Goal: Information Seeking & Learning: Learn about a topic

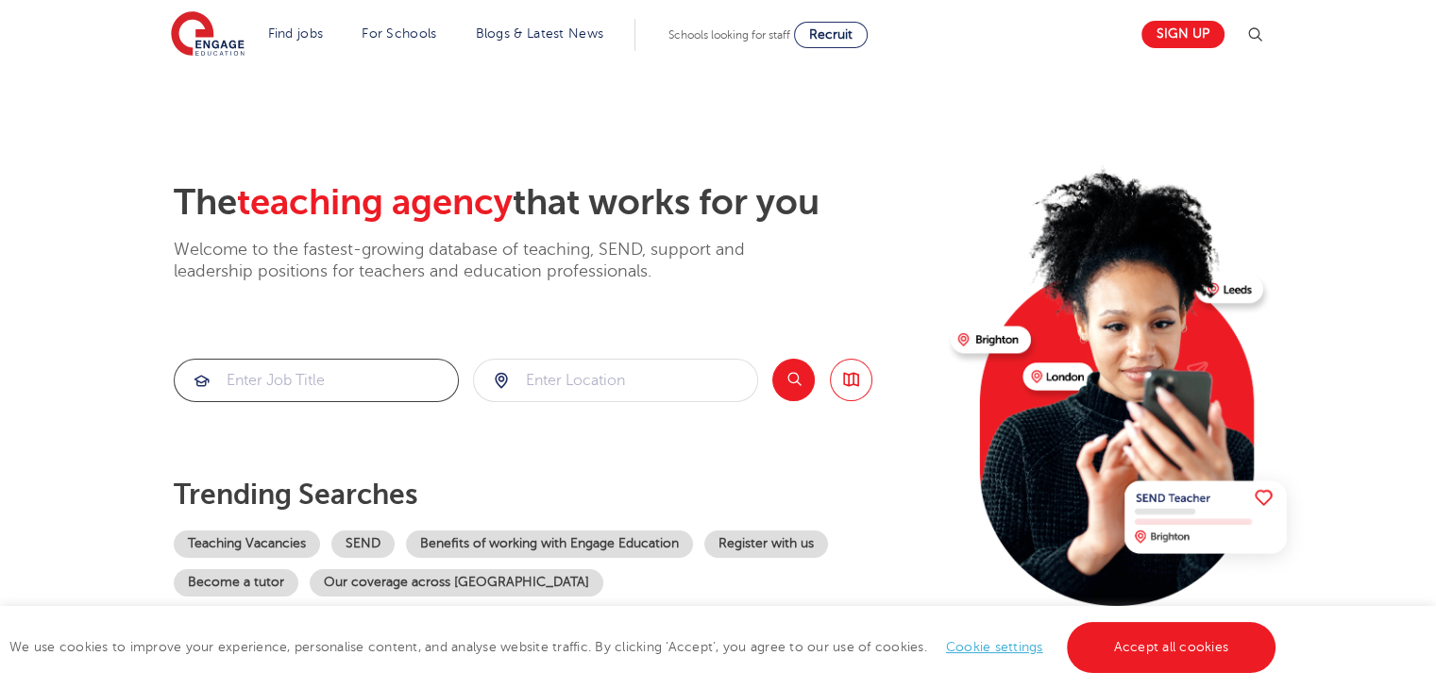
click at [385, 371] on input "search" at bounding box center [316, 381] width 283 height 42
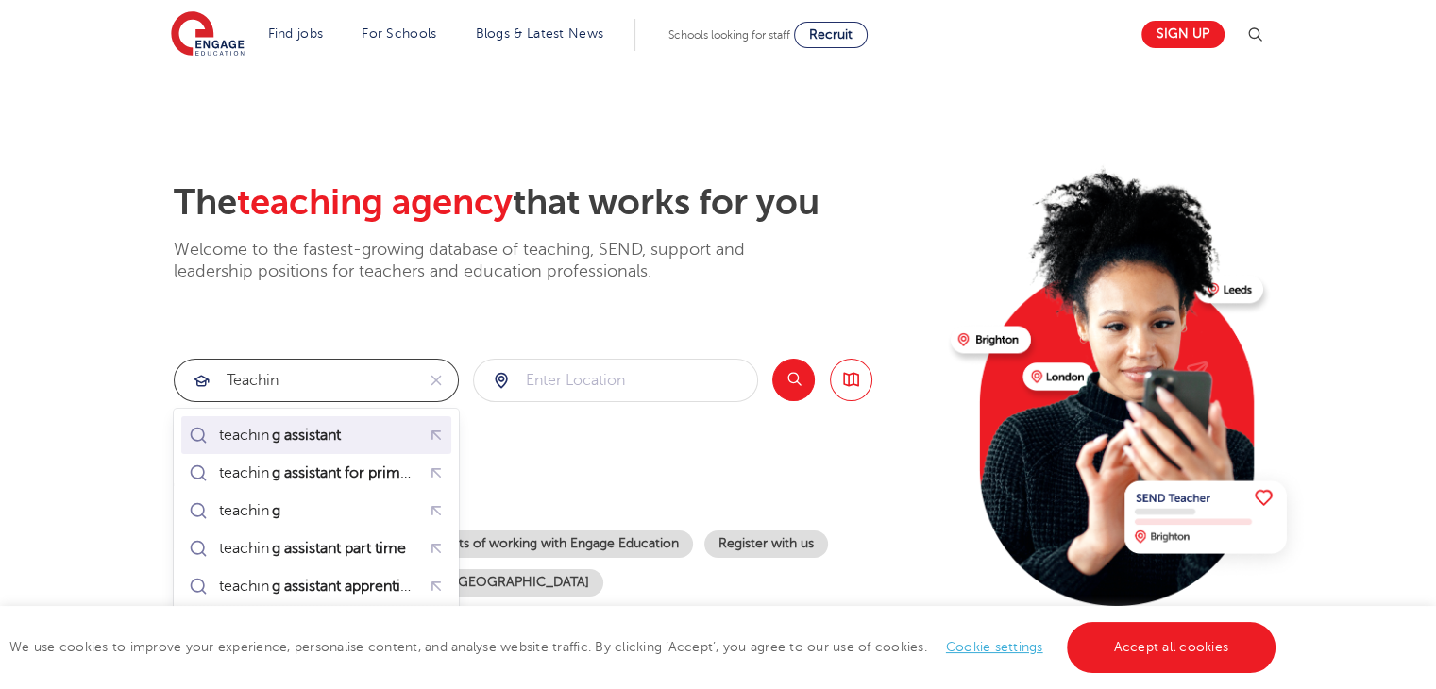
click at [351, 427] on div "teachin g assistant" at bounding box center [285, 435] width 132 height 19
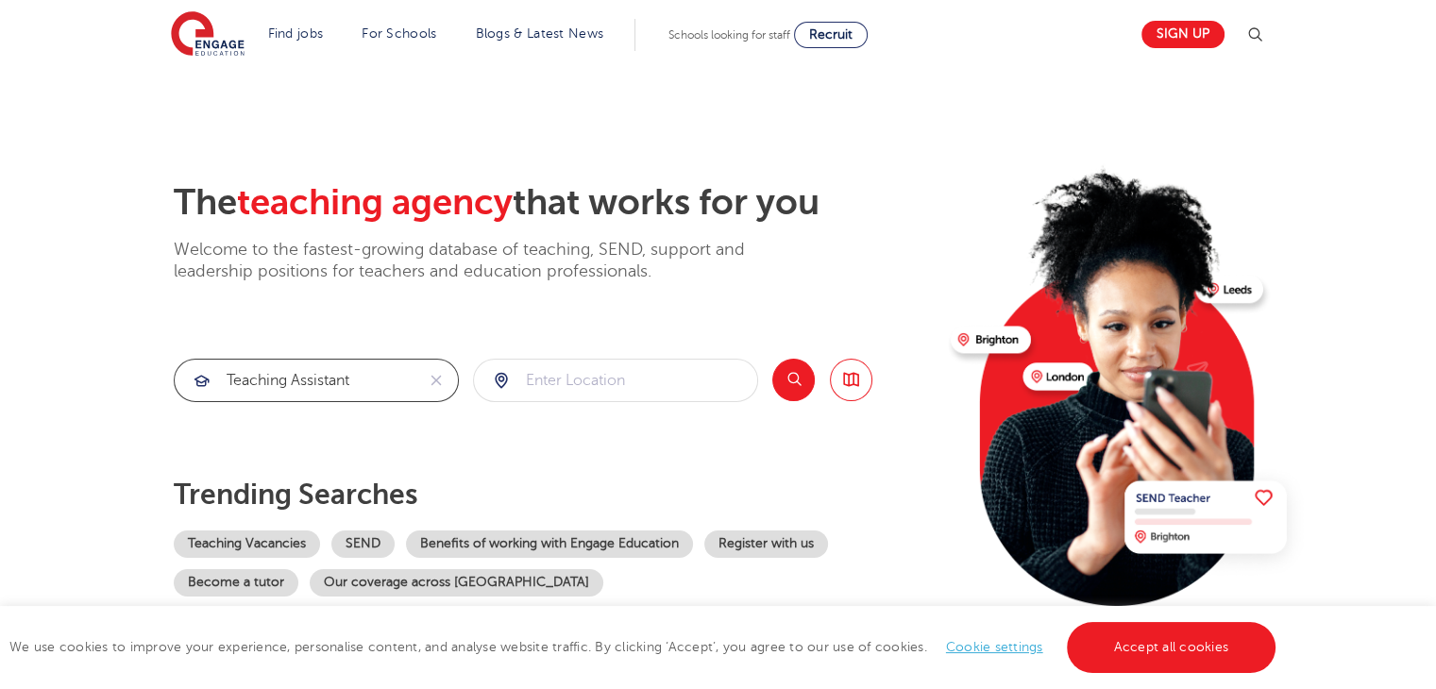
type input "teaching assistant"
click at [599, 378] on input "search" at bounding box center [615, 381] width 283 height 42
click at [793, 384] on button "Search" at bounding box center [793, 380] width 42 height 42
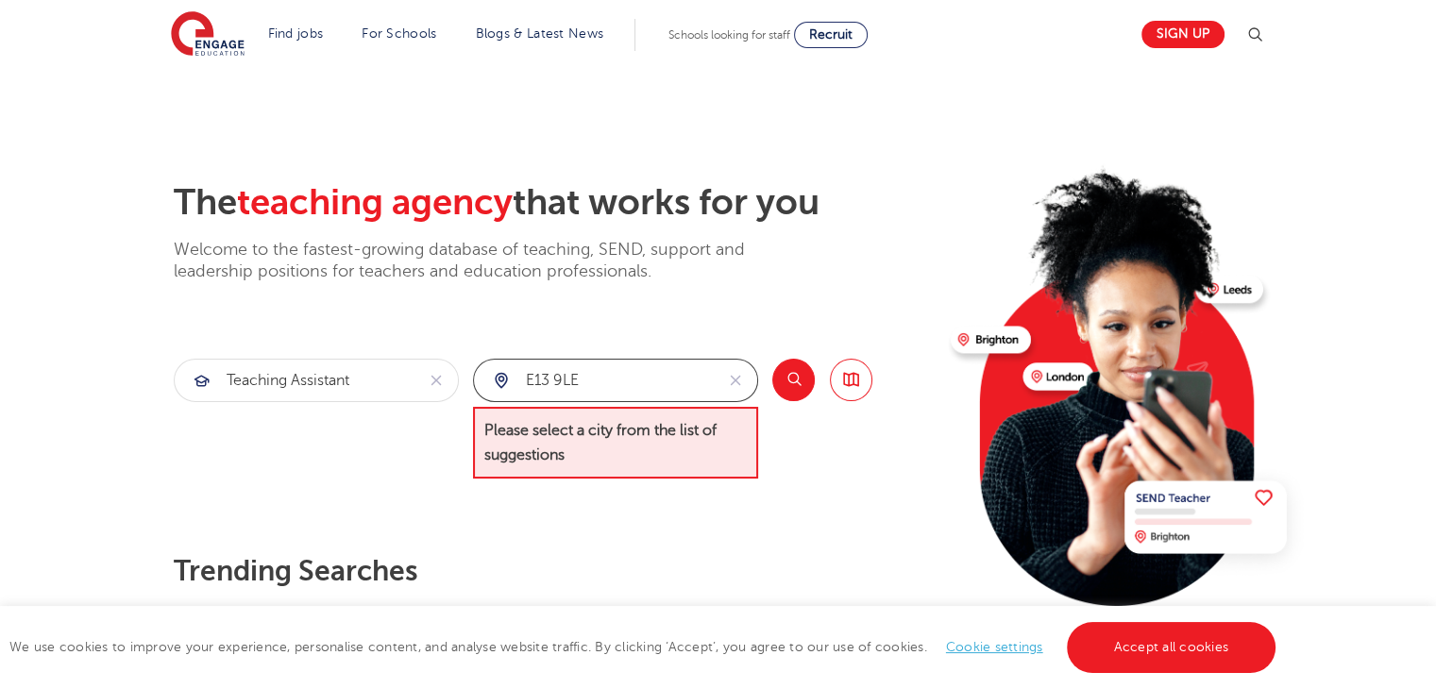
click at [638, 395] on input "e13 9LE" at bounding box center [594, 381] width 240 height 42
type input "e"
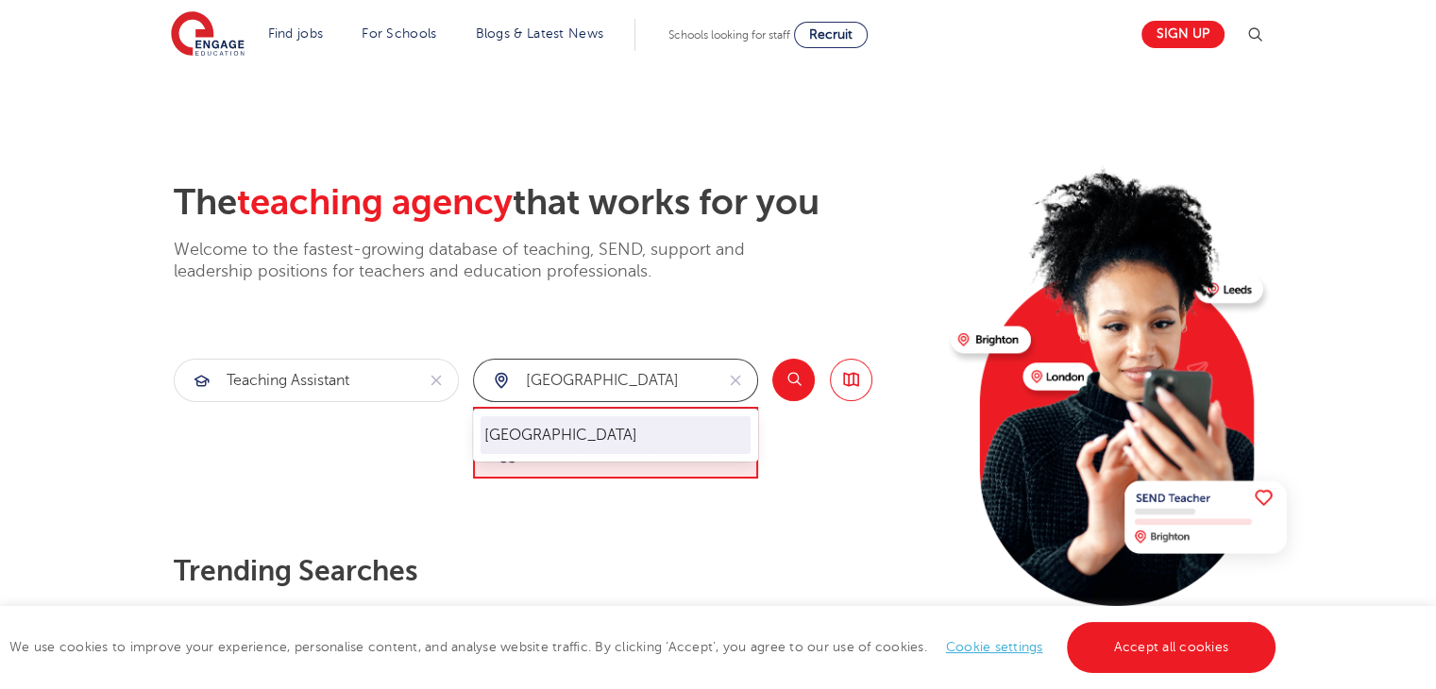
click at [631, 446] on li "[GEOGRAPHIC_DATA]" at bounding box center [615, 435] width 270 height 38
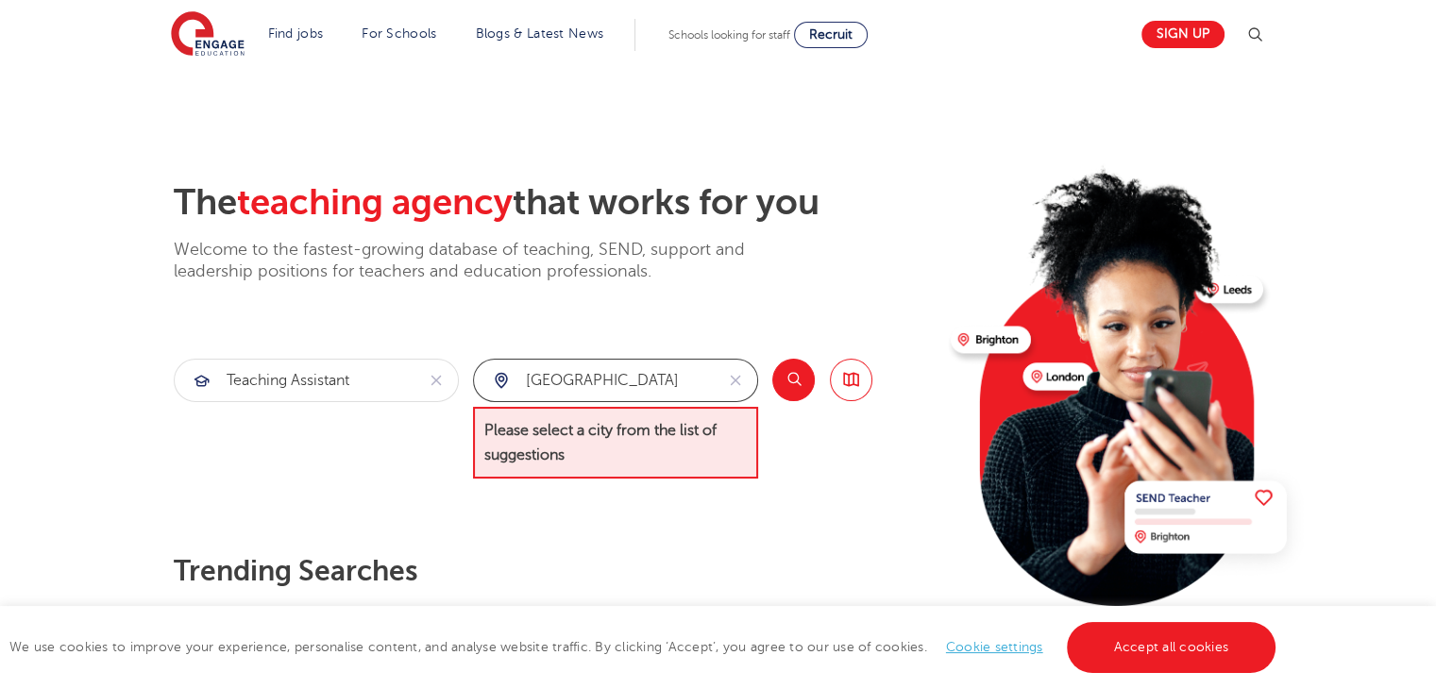
type input "[GEOGRAPHIC_DATA]"
click at [785, 387] on button "Search" at bounding box center [793, 380] width 42 height 42
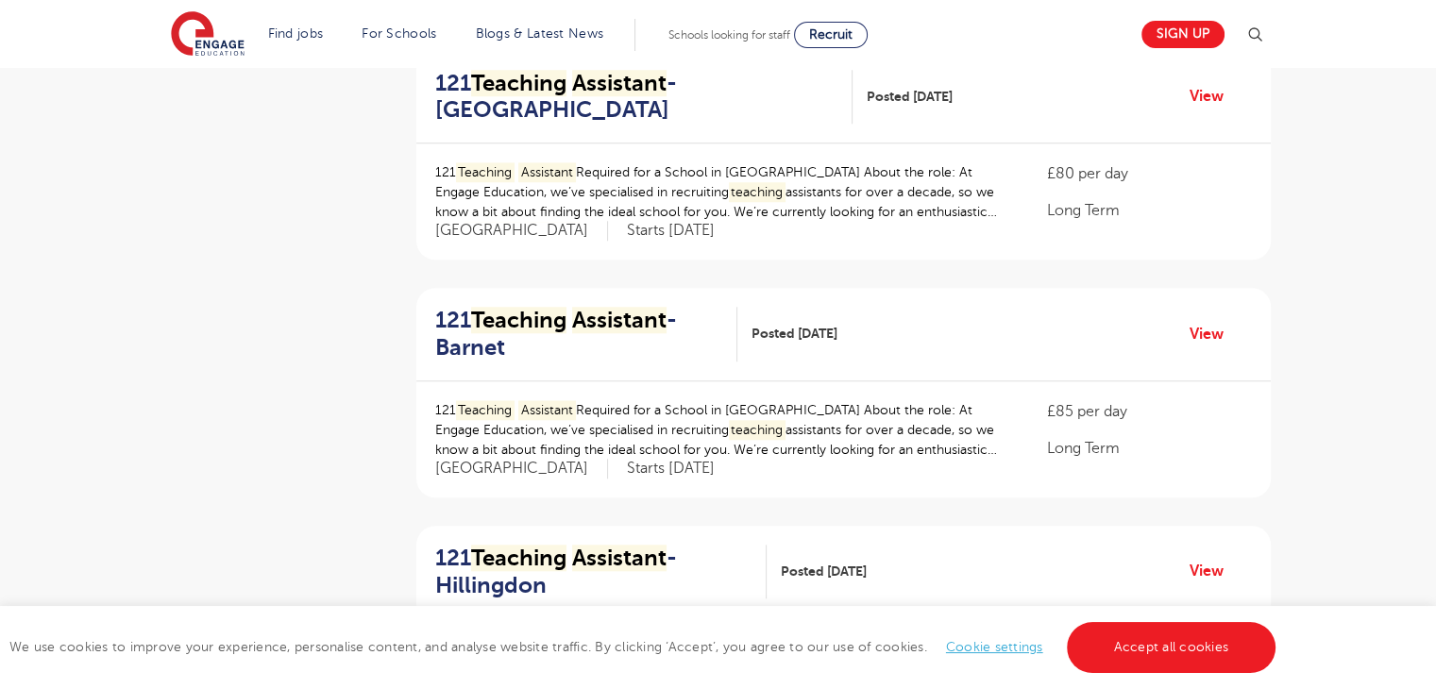
scroll to position [1640, 0]
